Goal: Find specific page/section: Find specific page/section

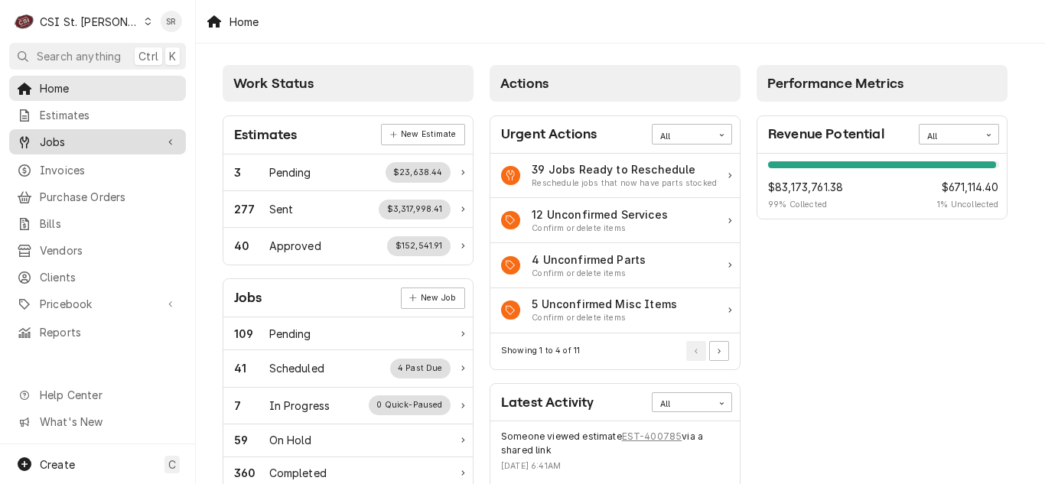
click at [68, 129] on link "Jobs" at bounding box center [97, 141] width 177 height 25
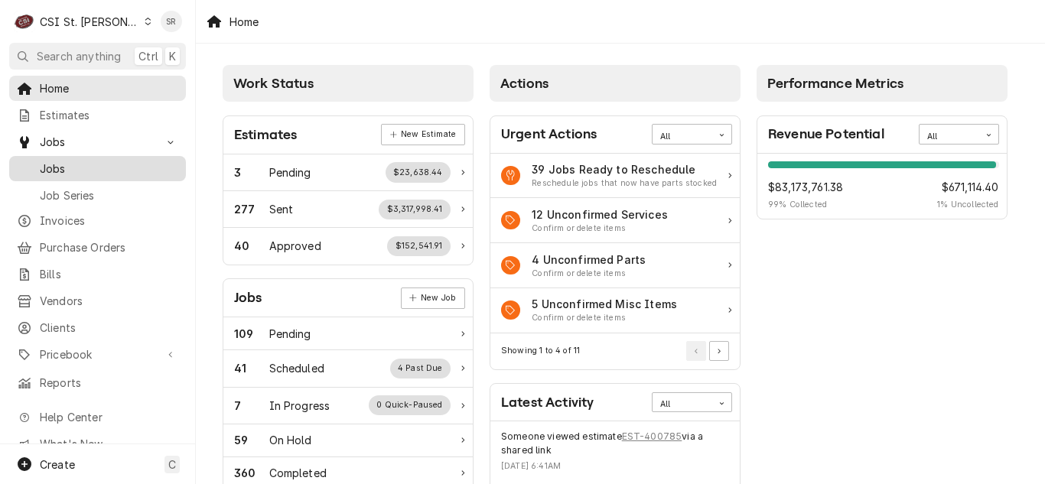
click at [72, 161] on span "Jobs" at bounding box center [109, 169] width 138 height 16
